Goal: Task Accomplishment & Management: Use online tool/utility

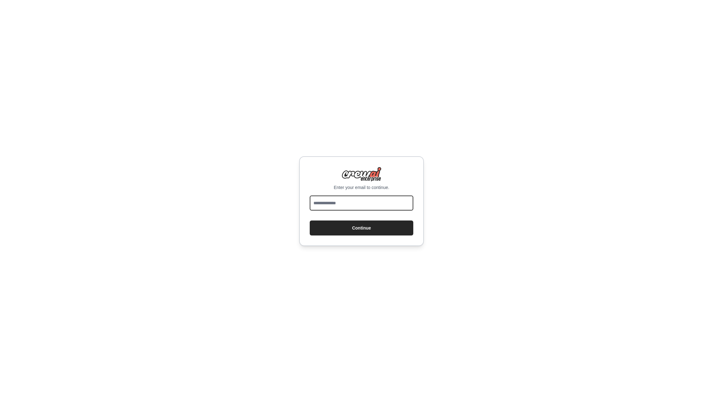
click at [351, 202] on input "email" at bounding box center [362, 203] width 104 height 15
type input "**********"
click at [361, 228] on button "Continue" at bounding box center [362, 227] width 104 height 15
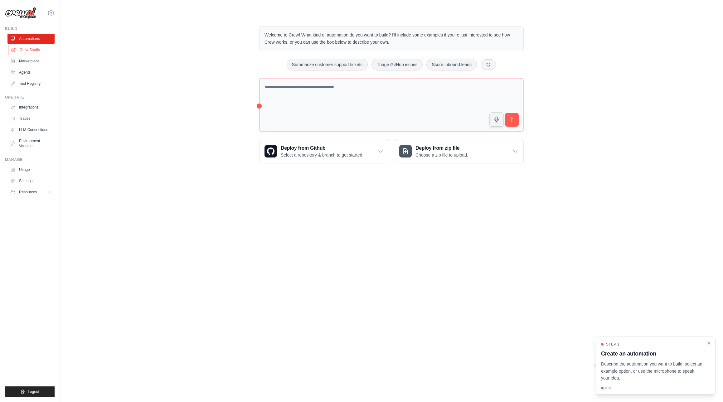
click at [22, 51] on link "Crew Studio" at bounding box center [31, 50] width 47 height 10
click at [30, 49] on link "Crew Studio" at bounding box center [31, 50] width 47 height 10
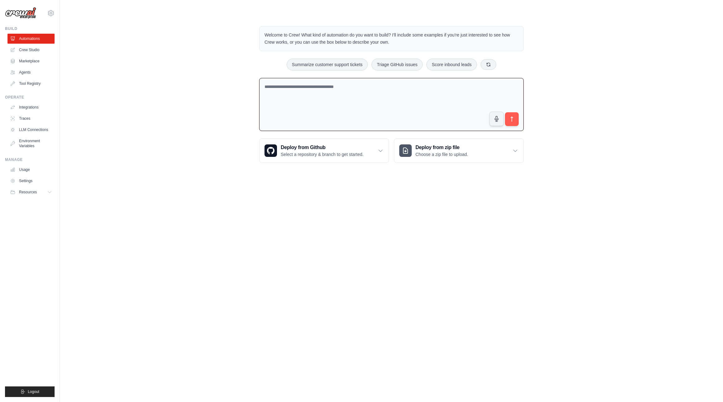
click at [340, 94] on textarea at bounding box center [391, 104] width 264 height 53
type textarea "**********"
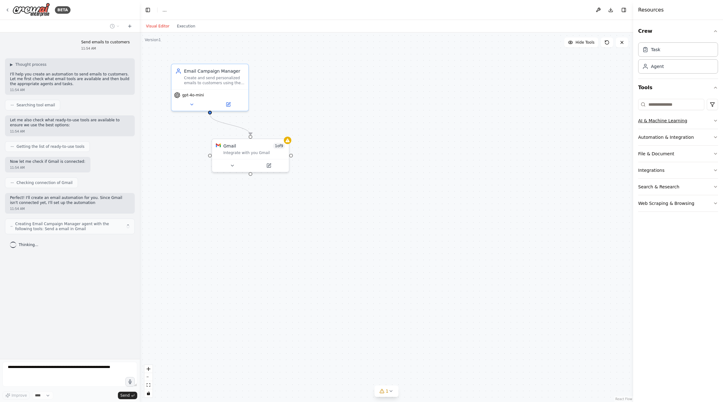
click at [689, 125] on button "AI & Machine Learning" at bounding box center [678, 121] width 80 height 16
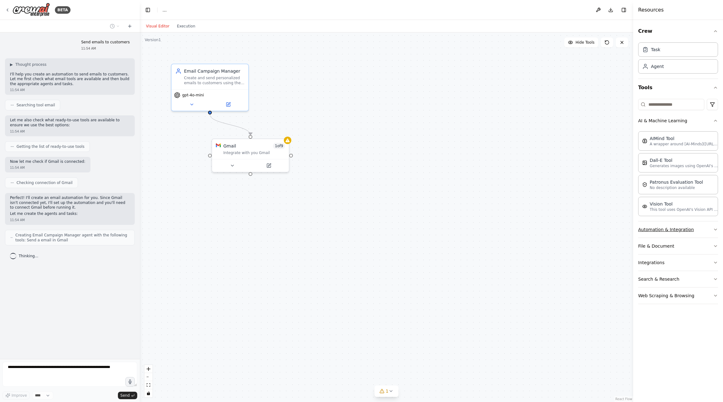
click at [677, 232] on button "Automation & Integration" at bounding box center [678, 229] width 80 height 16
click at [658, 280] on button "File & Document" at bounding box center [678, 273] width 80 height 16
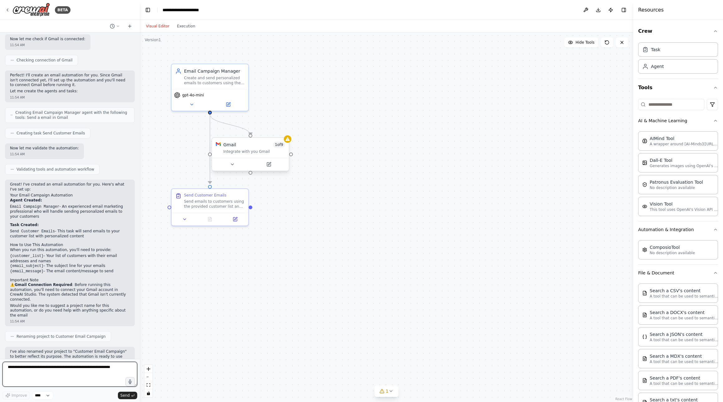
scroll to position [127, 0]
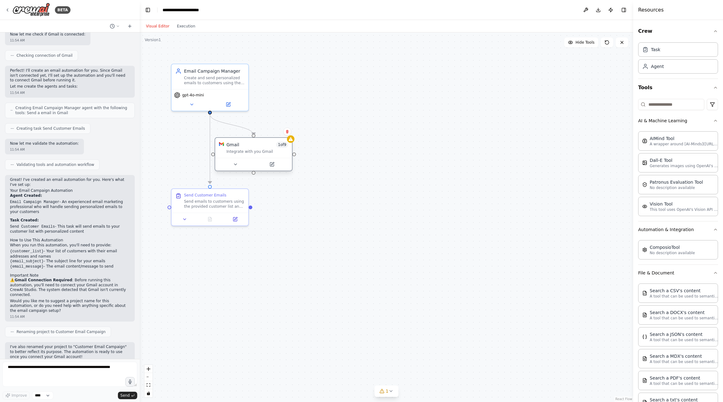
click at [254, 149] on div "Integrate with you Gmail" at bounding box center [257, 151] width 62 height 5
drag, startPoint x: 254, startPoint y: 149, endPoint x: 338, endPoint y: 149, distance: 84.5
click at [338, 149] on div "Gmail 1 of 9 Integrate with you Gmail" at bounding box center [338, 148] width 62 height 12
click at [235, 195] on div "Send Customer Emails" at bounding box center [214, 193] width 60 height 5
click at [337, 152] on div "Integrate with you Gmail" at bounding box center [338, 151] width 62 height 5
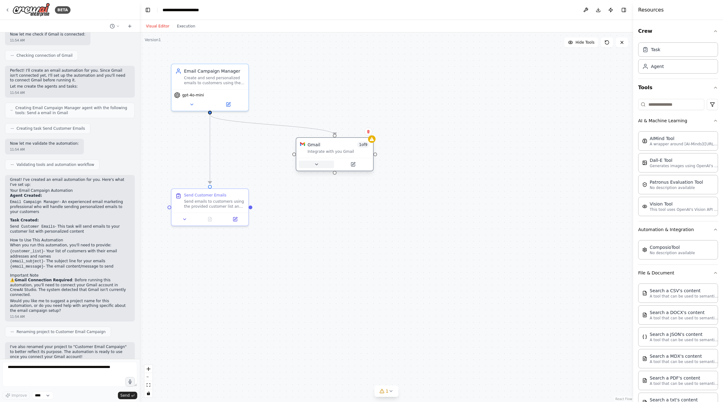
click at [315, 164] on icon at bounding box center [316, 164] width 5 height 5
click at [318, 166] on icon at bounding box center [316, 164] width 5 height 5
click at [321, 165] on button at bounding box center [316, 164] width 35 height 7
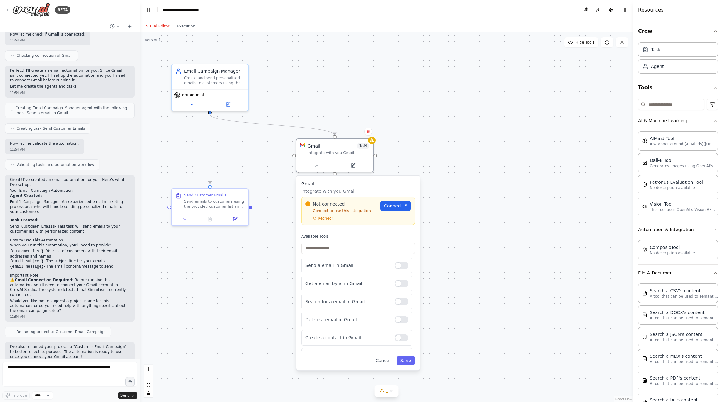
scroll to position [0, 0]
click at [336, 249] on input "text" at bounding box center [358, 248] width 114 height 11
click at [235, 197] on div "Send Customer Emails Send emails to customers using the provided customer list …" at bounding box center [214, 199] width 60 height 16
click at [208, 199] on div "Send emails to customers using the provided customer list and email content. Fo…" at bounding box center [214, 203] width 60 height 10
click at [189, 26] on button "Execution" at bounding box center [186, 25] width 26 height 7
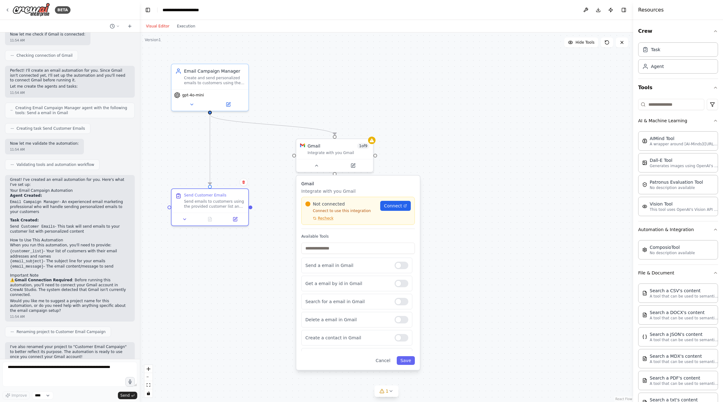
click at [157, 26] on button "Visual Editor" at bounding box center [157, 25] width 31 height 7
click at [186, 24] on button "Execution" at bounding box center [186, 25] width 26 height 7
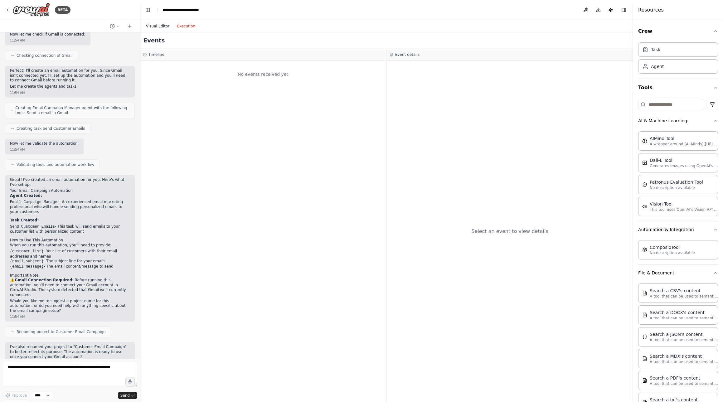
click at [157, 28] on button "Visual Editor" at bounding box center [157, 25] width 31 height 7
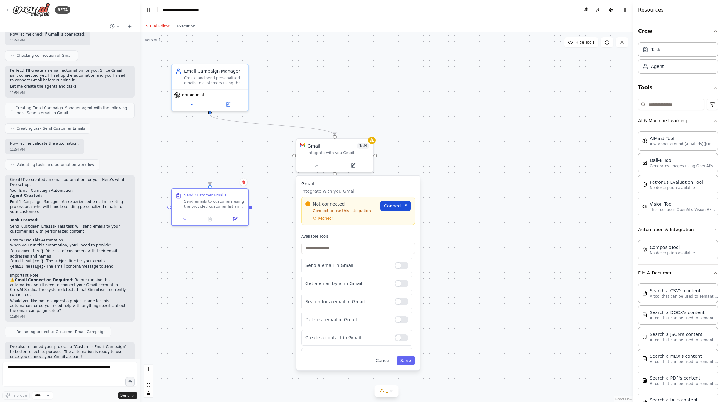
click at [394, 206] on span "Connect" at bounding box center [393, 206] width 18 height 6
click at [339, 149] on div "Gmail 1 of 9 Integrate with you Gmail" at bounding box center [338, 148] width 62 height 12
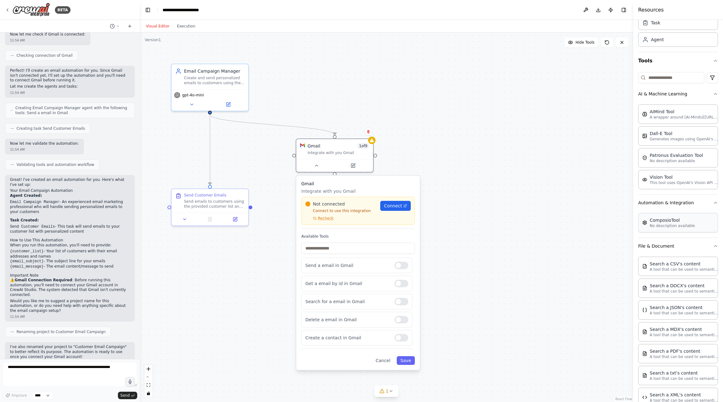
scroll to position [29, 0]
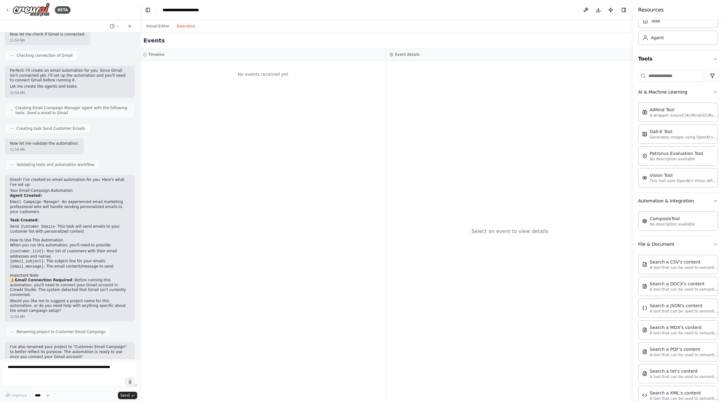
click at [179, 26] on button "Execution" at bounding box center [186, 25] width 26 height 7
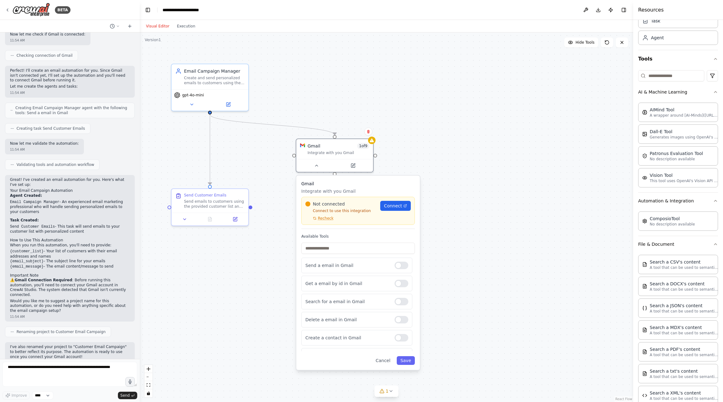
click at [153, 25] on button "Visual Editor" at bounding box center [157, 25] width 31 height 7
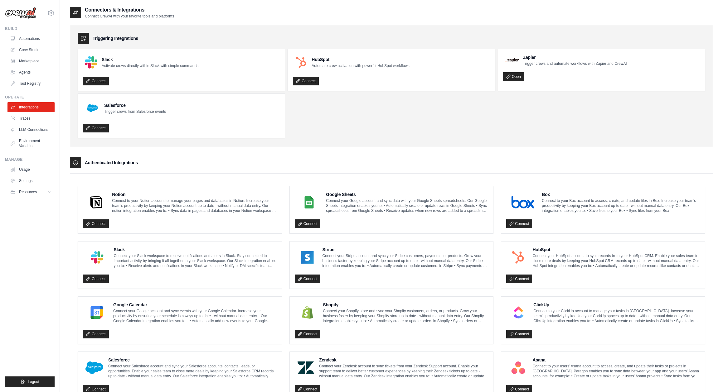
scroll to position [191, 0]
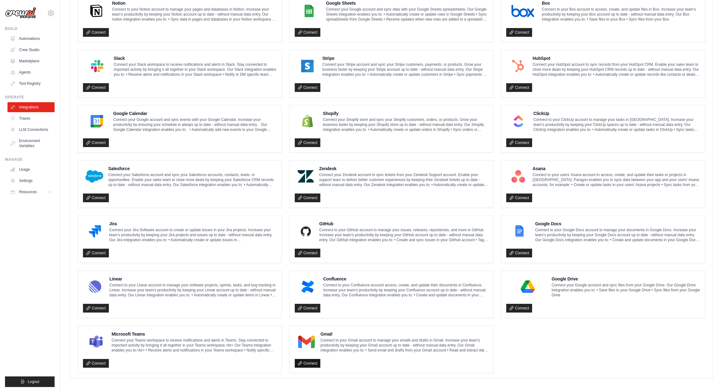
click at [313, 361] on link "Connect" at bounding box center [308, 363] width 26 height 9
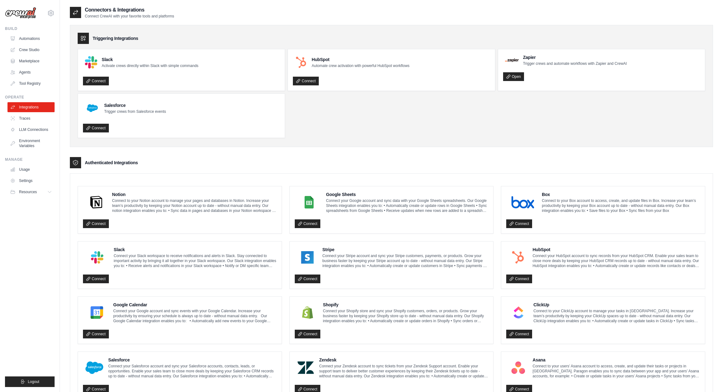
scroll to position [0, 0]
